Goal: Use online tool/utility: Utilize a website feature to perform a specific function

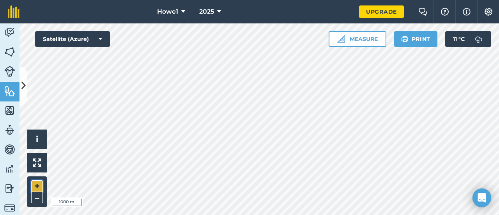
click at [38, 186] on button "+" at bounding box center [37, 186] width 12 height 12
click at [36, 185] on button "+" at bounding box center [37, 186] width 12 height 12
click at [40, 189] on button "+" at bounding box center [37, 186] width 12 height 12
click at [365, 41] on button "Measure" at bounding box center [358, 39] width 58 height 16
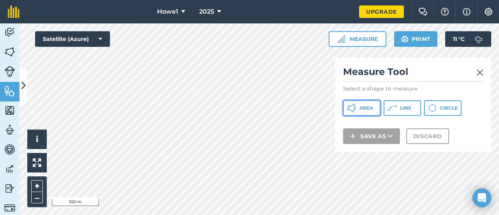
click at [370, 112] on button "Area" at bounding box center [361, 108] width 37 height 16
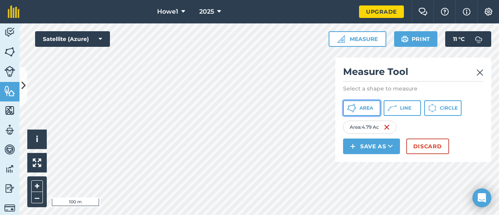
click at [366, 107] on span "Area" at bounding box center [367, 108] width 14 height 6
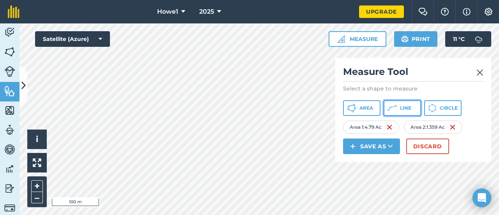
click at [399, 110] on button "Line" at bounding box center [402, 108] width 37 height 16
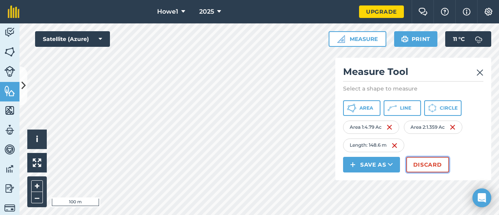
click at [426, 167] on button "Discard" at bounding box center [428, 165] width 43 height 16
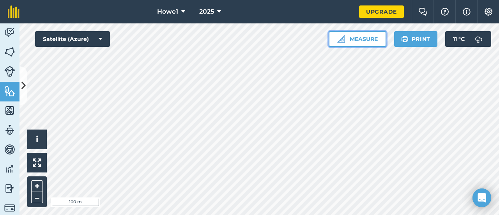
click at [362, 41] on button "Measure" at bounding box center [358, 39] width 58 height 16
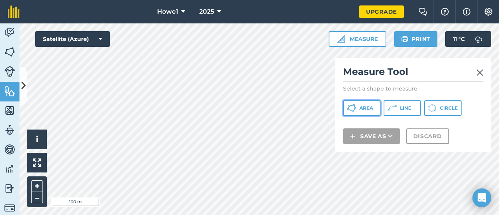
click at [364, 109] on span "Area" at bounding box center [367, 108] width 14 height 6
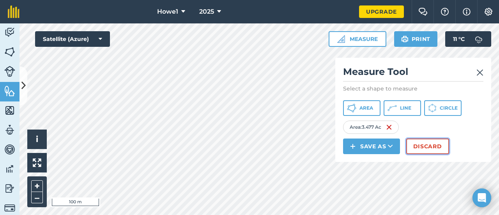
click at [420, 147] on button "Discard" at bounding box center [428, 147] width 43 height 16
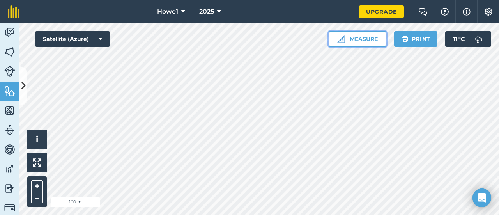
click at [360, 40] on button "Measure" at bounding box center [358, 39] width 58 height 16
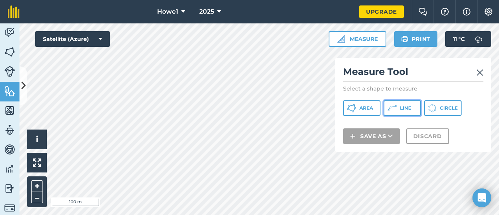
click at [401, 110] on span "Line" at bounding box center [405, 108] width 11 height 6
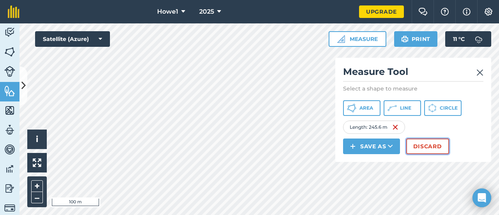
click at [424, 145] on button "Discard" at bounding box center [428, 147] width 43 height 16
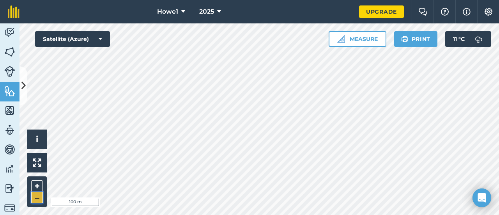
click at [34, 198] on button "–" at bounding box center [37, 197] width 12 height 11
click at [357, 42] on button "Measure" at bounding box center [358, 39] width 58 height 16
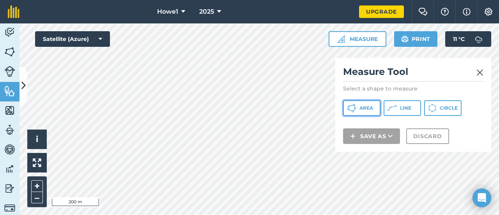
click at [353, 106] on icon at bounding box center [351, 107] width 9 height 9
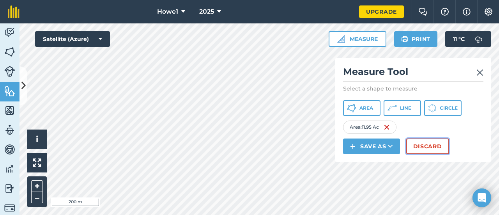
click at [426, 145] on button "Discard" at bounding box center [428, 147] width 43 height 16
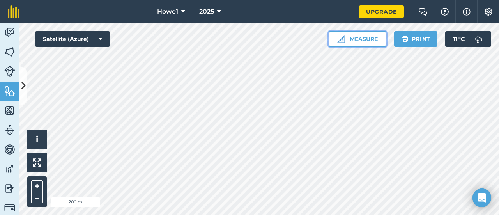
click at [354, 43] on button "Measure" at bounding box center [358, 39] width 58 height 16
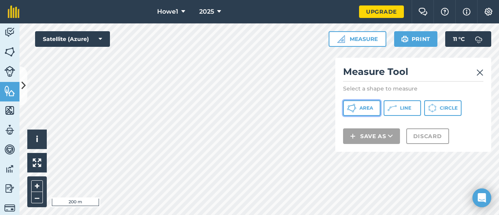
click at [369, 108] on span "Area" at bounding box center [367, 108] width 14 height 6
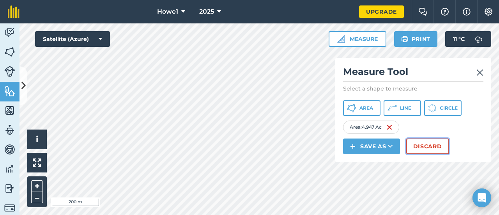
click at [433, 147] on button "Discard" at bounding box center [428, 147] width 43 height 16
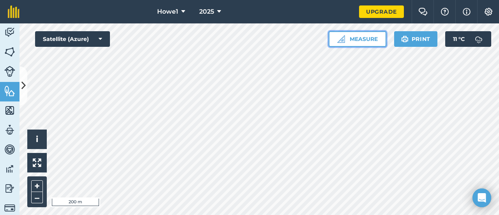
click at [352, 42] on button "Measure" at bounding box center [358, 39] width 58 height 16
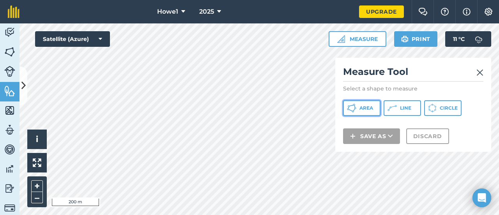
click at [374, 107] on button "Area" at bounding box center [361, 108] width 37 height 16
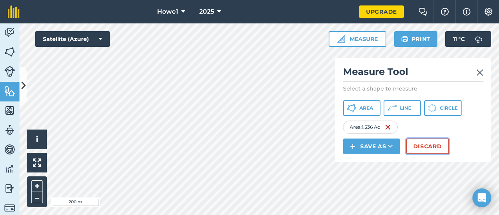
click at [418, 147] on button "Discard" at bounding box center [428, 147] width 43 height 16
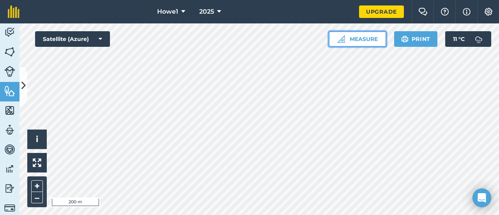
click at [359, 41] on button "Measure" at bounding box center [358, 39] width 58 height 16
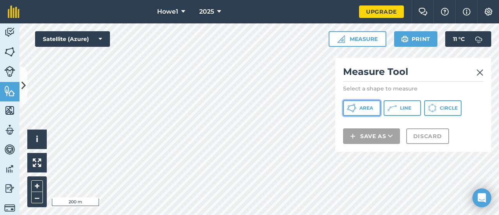
click at [373, 110] on button "Area" at bounding box center [361, 108] width 37 height 16
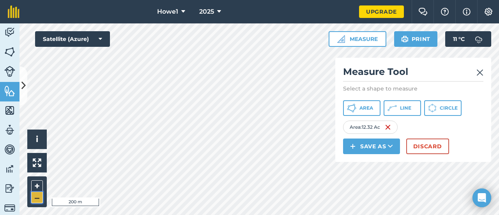
click at [41, 202] on button "–" at bounding box center [37, 197] width 12 height 11
click at [435, 150] on button "Discard" at bounding box center [428, 147] width 43 height 16
